Goal: Task Accomplishment & Management: Complete application form

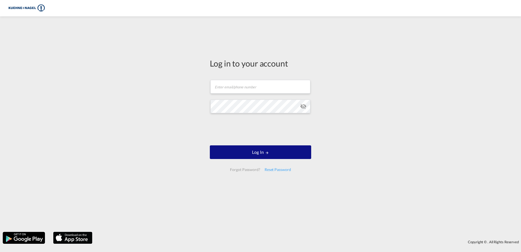
click at [31, 5] on img at bounding box center [26, 8] width 37 height 12
click at [499, 5] on div at bounding box center [260, 8] width 521 height 12
click at [245, 170] on div "Forgot Password?" at bounding box center [245, 170] width 34 height 10
click at [225, 86] on input "text" at bounding box center [260, 87] width 100 height 14
type input "[EMAIL_ADDRESS][PERSON_NAME][PERSON_NAME][DOMAIN_NAME]"
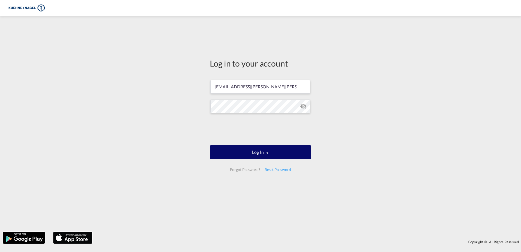
click at [271, 154] on button "Log In" at bounding box center [260, 152] width 101 height 14
click at [259, 152] on button "Log In" at bounding box center [260, 152] width 101 height 14
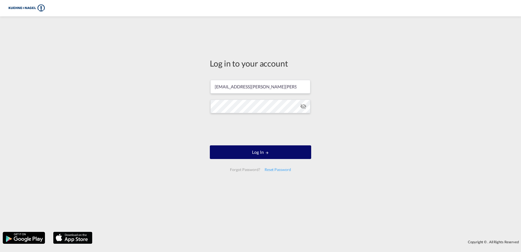
click at [259, 152] on button "Log In" at bounding box center [260, 152] width 101 height 14
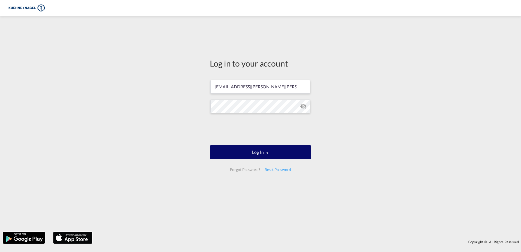
click at [287, 150] on button "Log In" at bounding box center [260, 152] width 101 height 14
click at [288, 150] on button "Log In" at bounding box center [260, 152] width 101 height 14
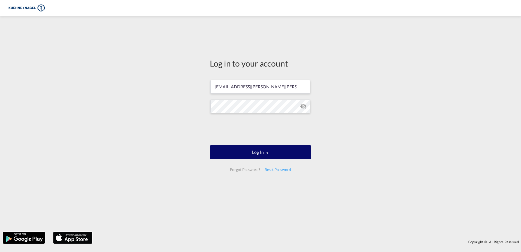
click at [288, 150] on button "Log In" at bounding box center [260, 152] width 101 height 14
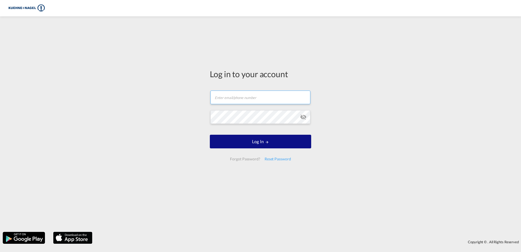
click at [245, 103] on input "text" at bounding box center [260, 97] width 100 height 14
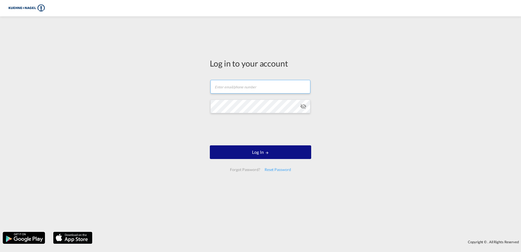
click at [231, 84] on input "text" at bounding box center [260, 87] width 100 height 14
type input "[EMAIL_ADDRESS][PERSON_NAME][PERSON_NAME][DOMAIN_NAME]"
click at [79, 41] on div "Log in to your account [EMAIL_ADDRESS][PERSON_NAME][PERSON_NAME][DOMAIN_NAME] P…" at bounding box center [260, 124] width 521 height 210
